Goal: Information Seeking & Learning: Learn about a topic

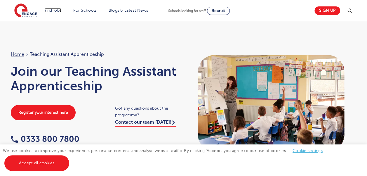
click at [56, 12] on link "Find jobs" at bounding box center [52, 10] width 17 height 4
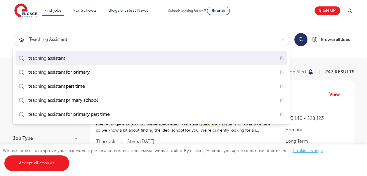
click at [63, 62] on div "teaching assistant" at bounding box center [42, 58] width 51 height 9
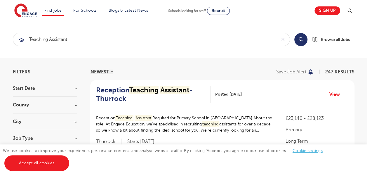
type input "teaching assistant"
click at [300, 39] on button "Search" at bounding box center [300, 39] width 13 height 13
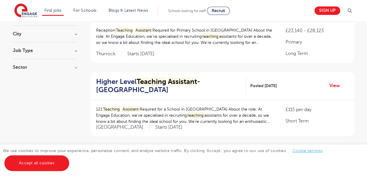
scroll to position [117, 0]
